Goal: Transaction & Acquisition: Book appointment/travel/reservation

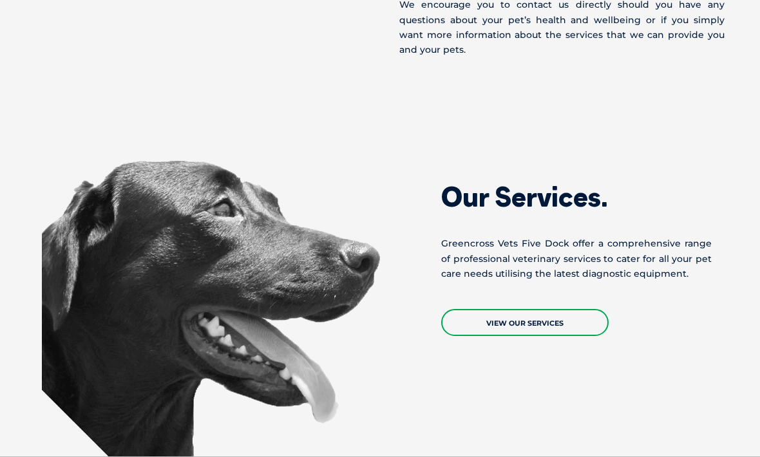
scroll to position [1173, 0]
click at [514, 310] on link "View Our Services" at bounding box center [524, 323] width 167 height 27
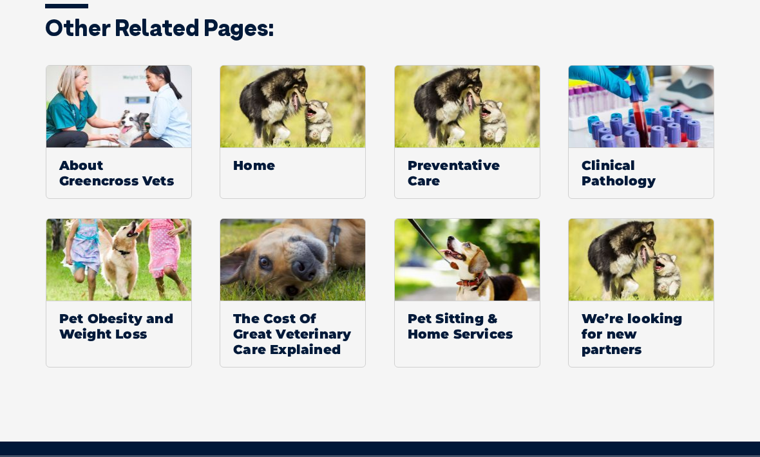
scroll to position [963, 0]
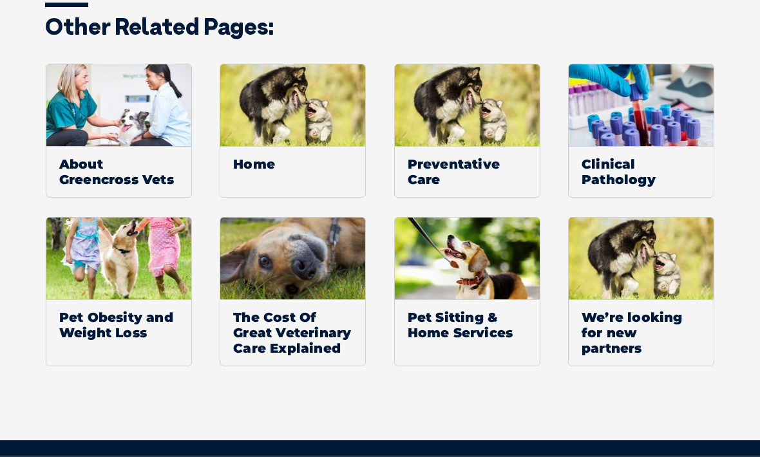
click at [630, 286] on img at bounding box center [642, 259] width 146 height 82
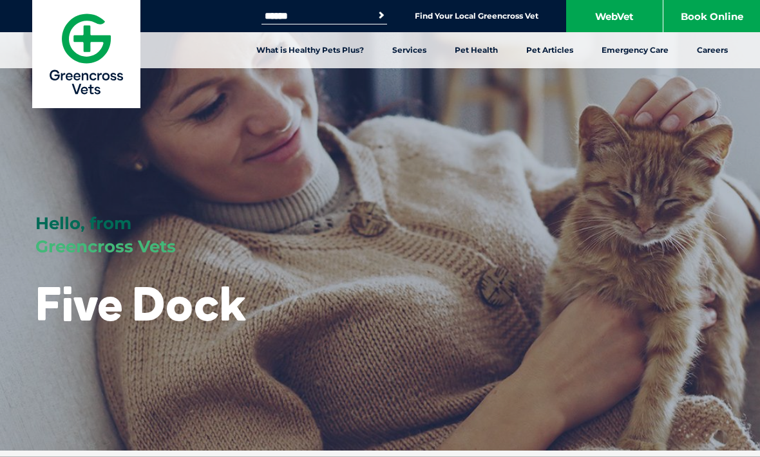
click at [462, 20] on link "Find Your Local Greencross Vet" at bounding box center [477, 16] width 124 height 10
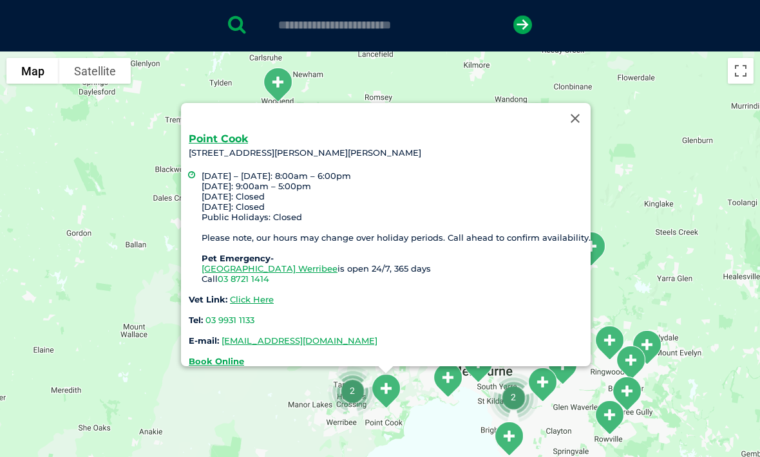
scroll to position [261, 0]
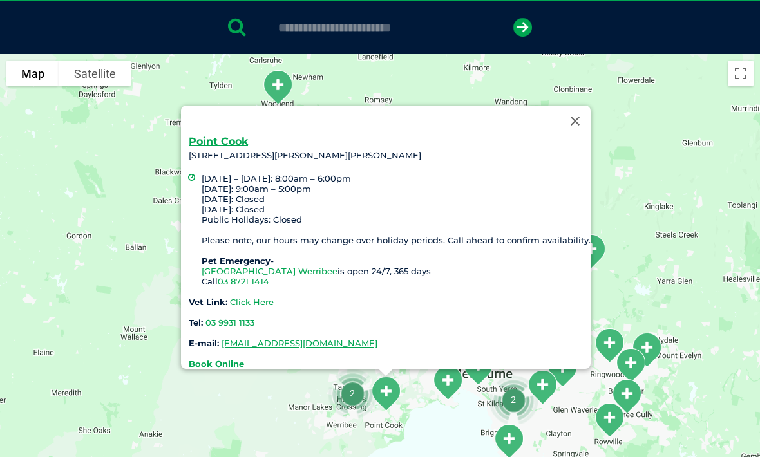
click at [260, 301] on link "Click Here" at bounding box center [252, 302] width 44 height 10
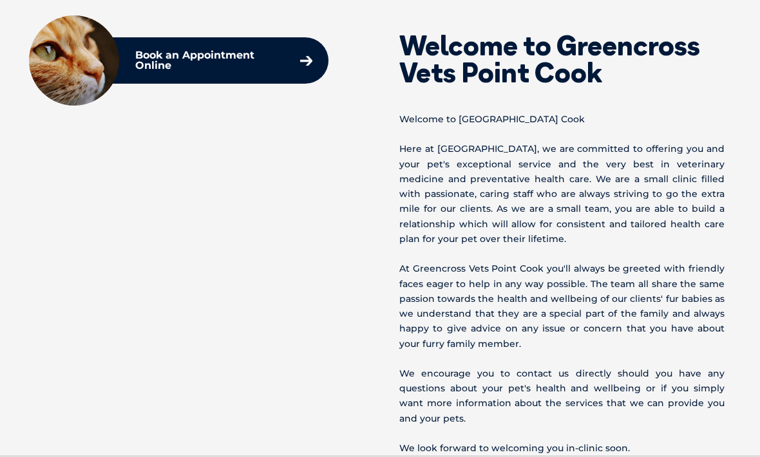
scroll to position [460, 0]
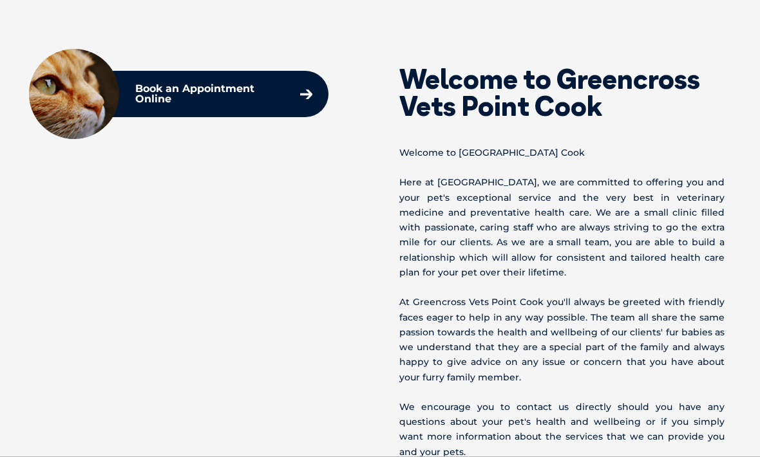
click at [307, 106] on link "Book an Appointment Online" at bounding box center [224, 93] width 190 height 33
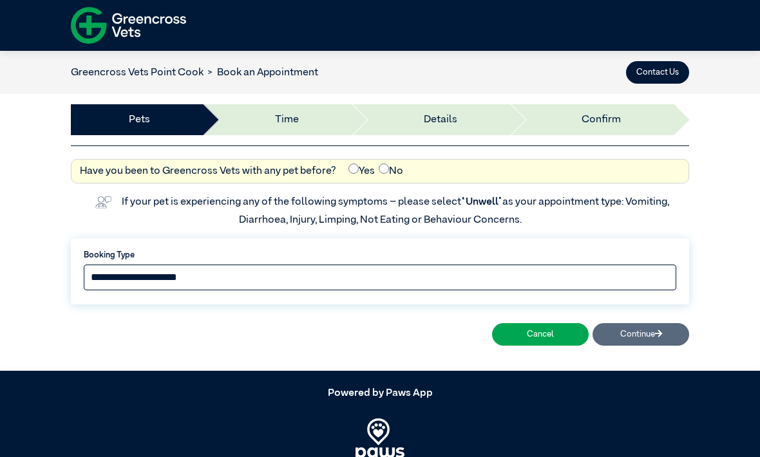
click at [600, 276] on select "**********" at bounding box center [380, 278] width 592 height 26
select select "*****"
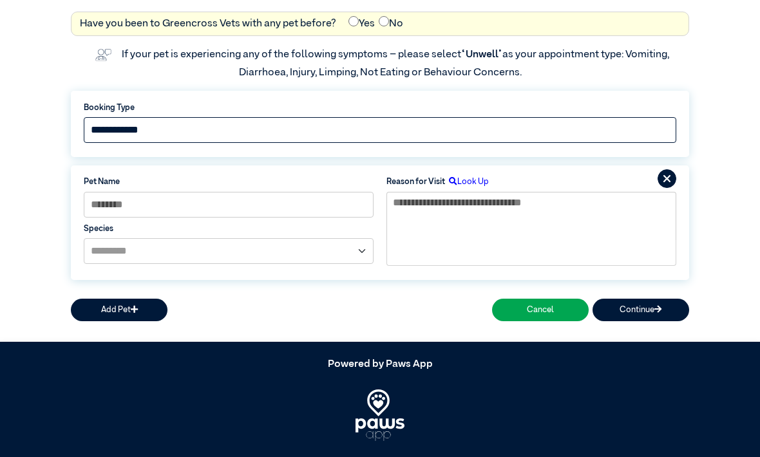
scroll to position [169, 0]
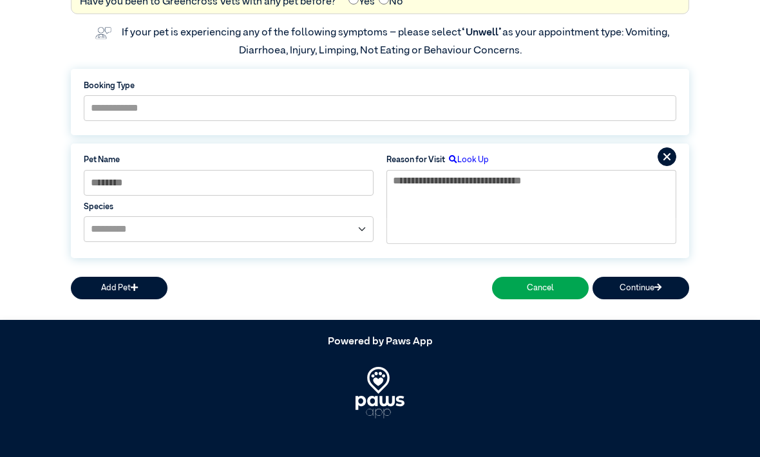
click at [665, 156] on icon at bounding box center [666, 156] width 19 height 19
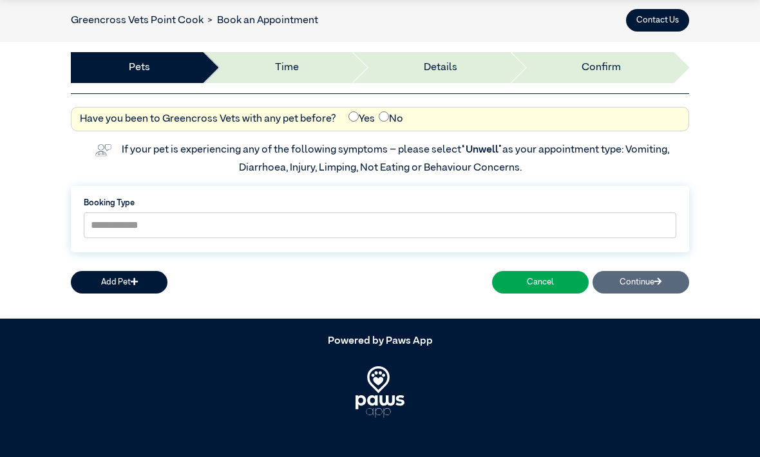
click at [558, 271] on button "Cancel" at bounding box center [540, 282] width 97 height 23
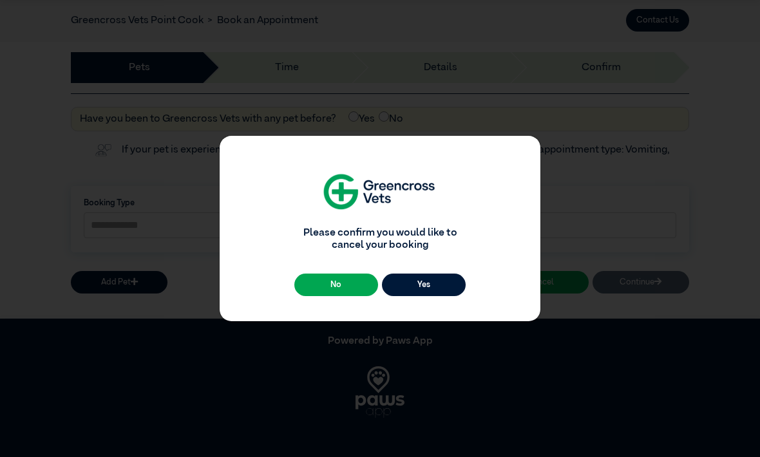
click at [436, 287] on button "Yes" at bounding box center [424, 285] width 84 height 23
